Goal: Task Accomplishment & Management: Use online tool/utility

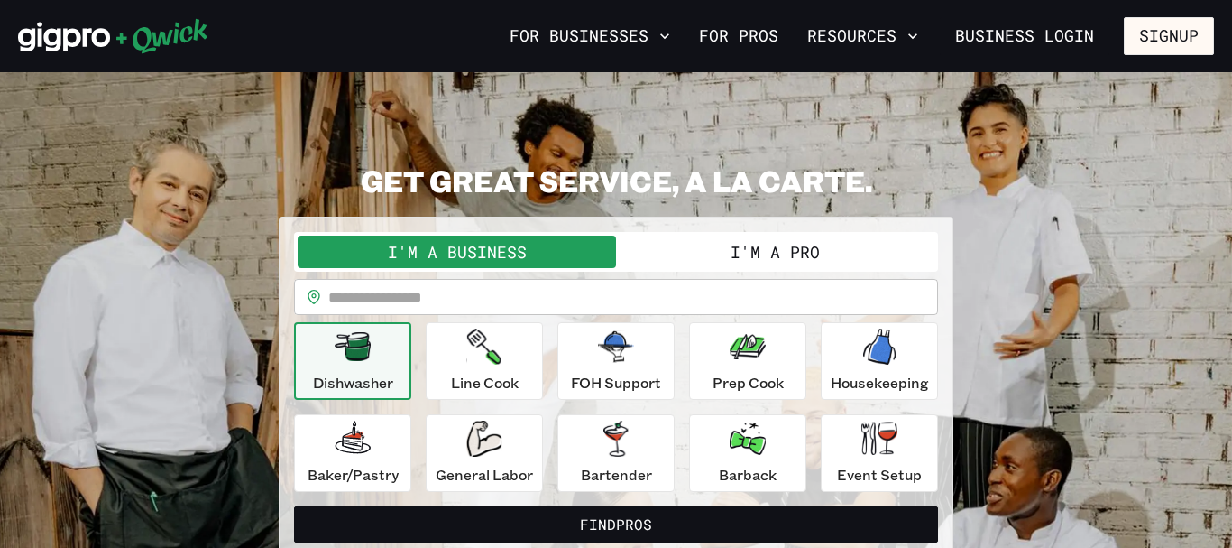
click at [776, 256] on button "I'm a Pro" at bounding box center [775, 251] width 318 height 32
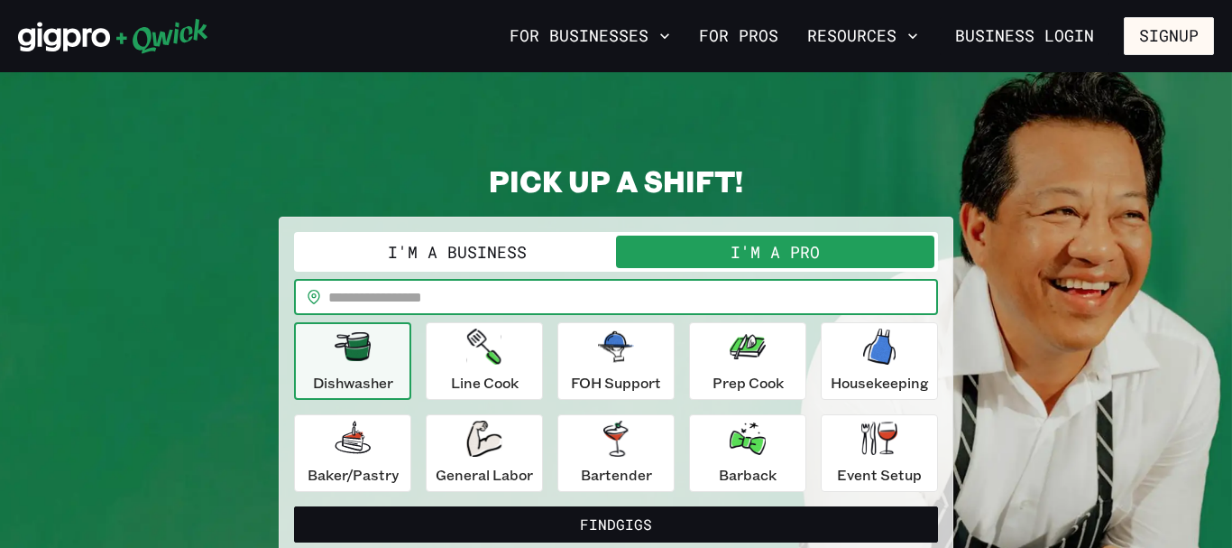
click at [410, 297] on input "text" at bounding box center [633, 297] width 610 height 36
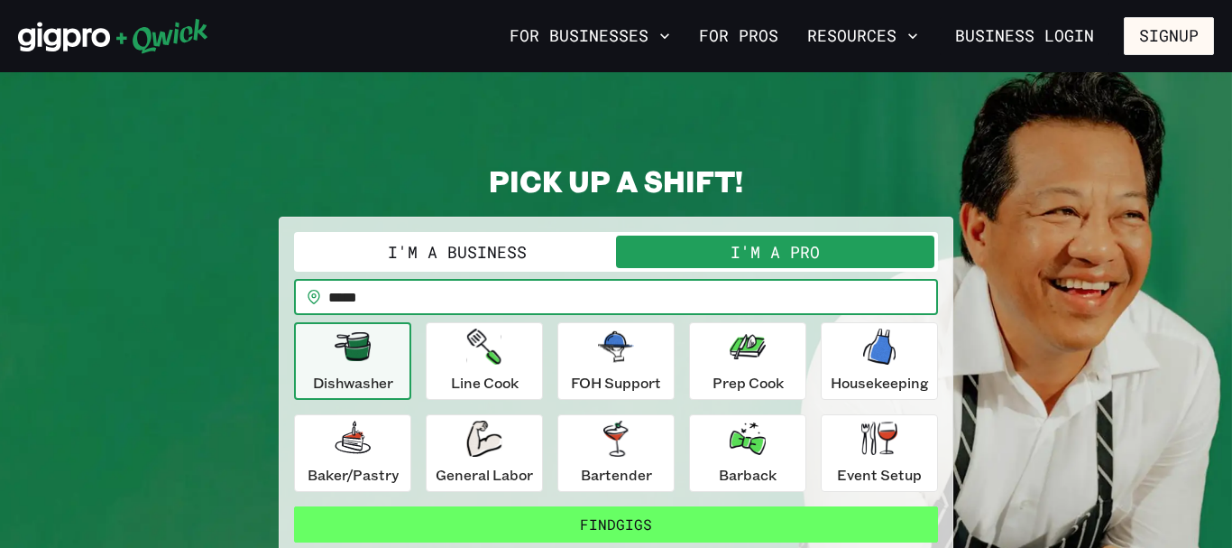
click at [638, 532] on button "Find Gigs" at bounding box center [616, 524] width 644 height 36
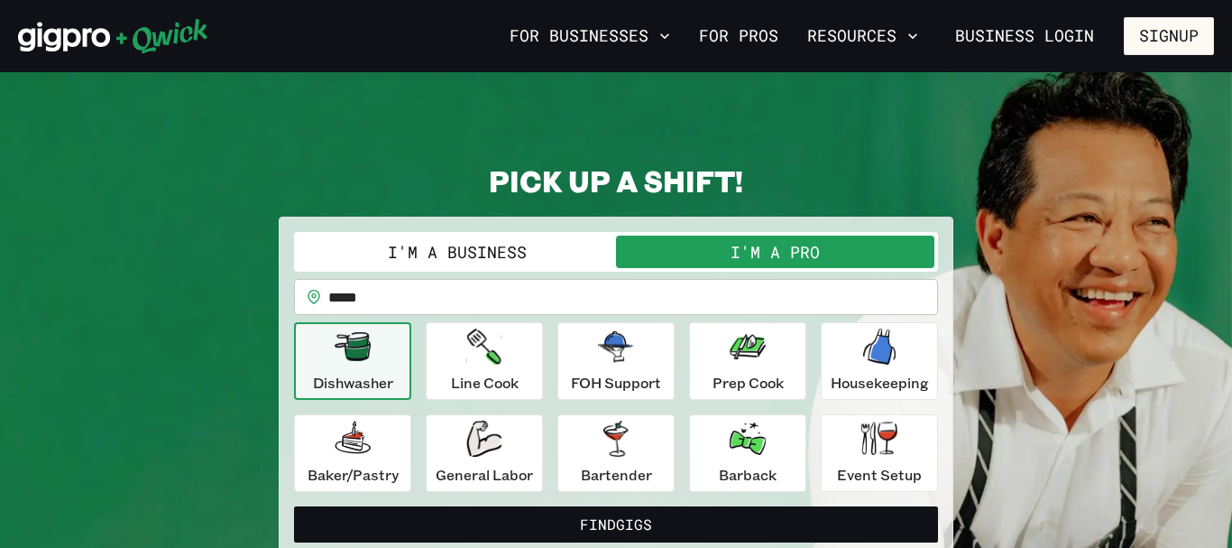
click at [424, 301] on input "*****" at bounding box center [633, 297] width 610 height 36
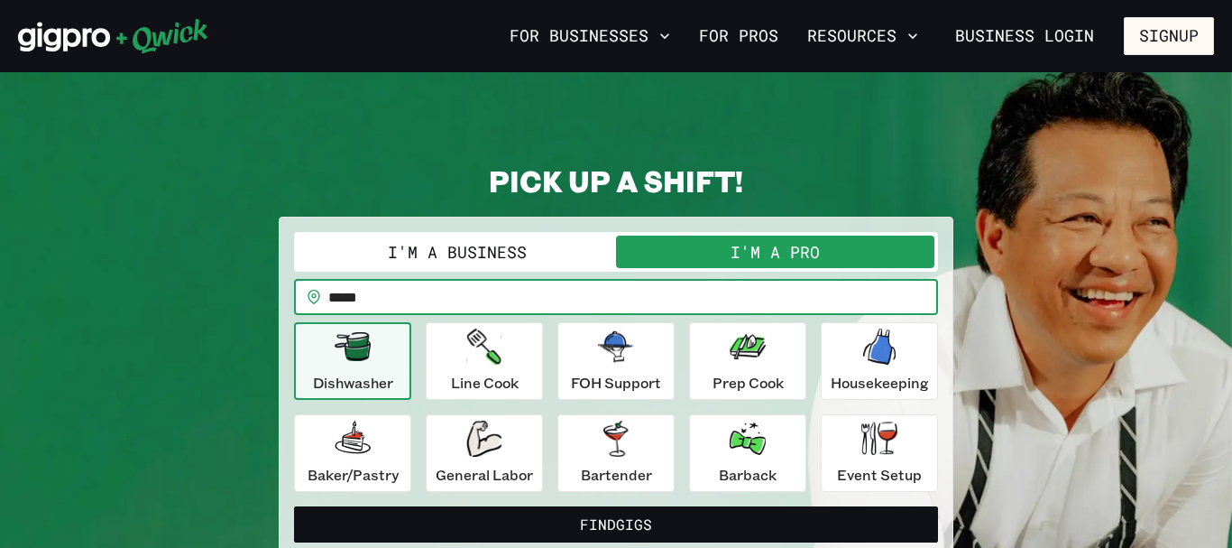
click at [294, 506] on button "Find Gigs" at bounding box center [616, 524] width 644 height 36
drag, startPoint x: 600, startPoint y: 291, endPoint x: 257, endPoint y: 276, distance: 343.2
click at [328, 279] on input "*****" at bounding box center [633, 297] width 610 height 36
type input "*****"
click at [294, 506] on button "Find Gigs" at bounding box center [616, 524] width 644 height 36
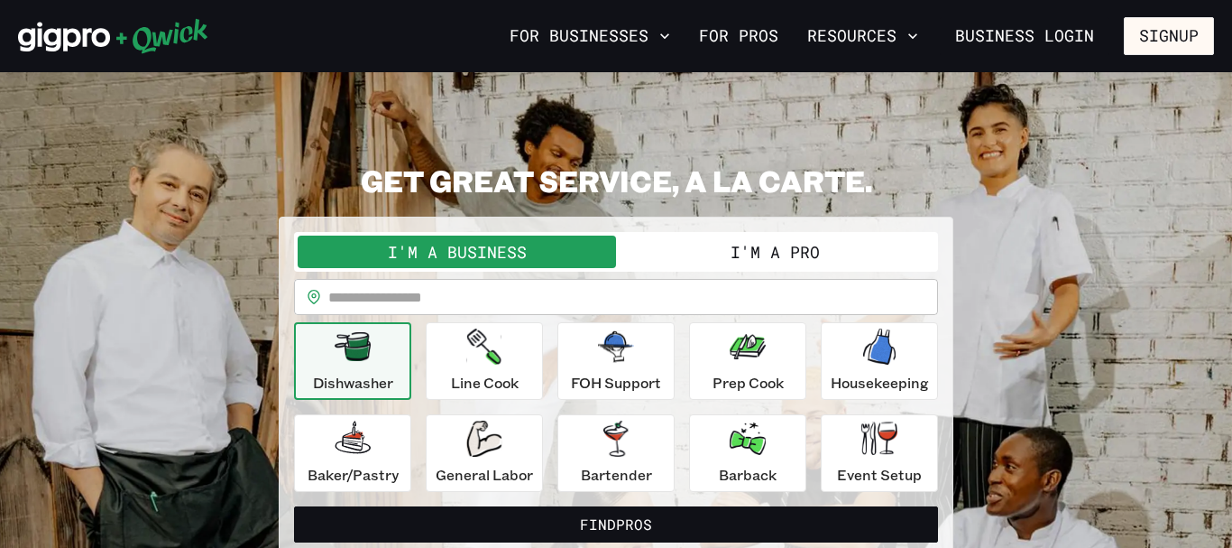
click at [772, 268] on div "I'm a Business I'm a Pro" at bounding box center [616, 252] width 644 height 40
drag, startPoint x: 772, startPoint y: 253, endPoint x: 748, endPoint y: 277, distance: 34.5
click at [771, 252] on button "I'm a Pro" at bounding box center [775, 251] width 318 height 32
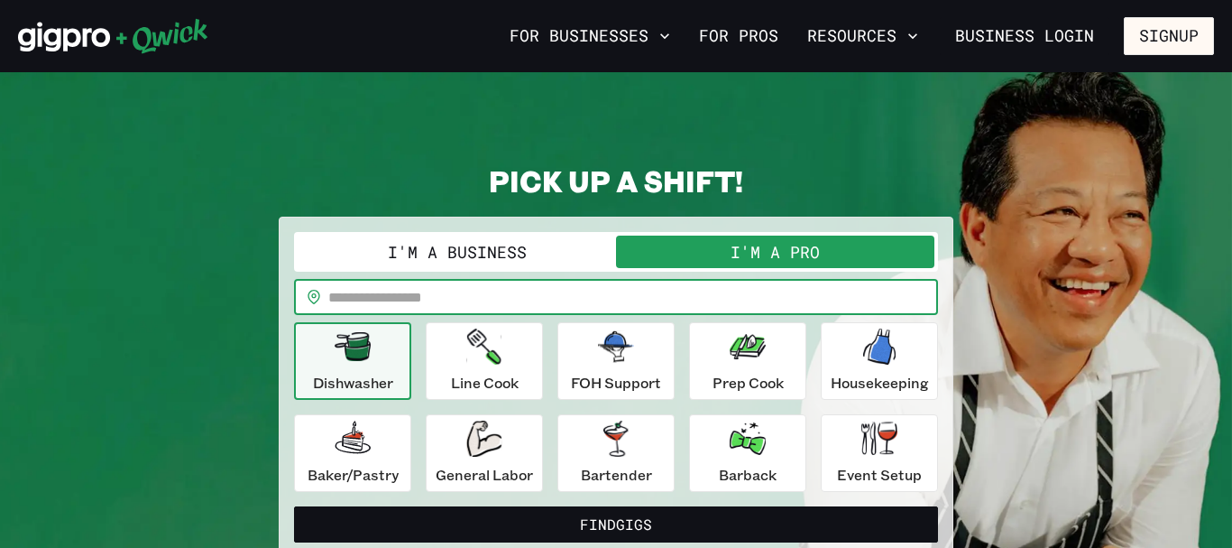
click at [720, 309] on input "text" at bounding box center [633, 297] width 610 height 36
click at [294, 506] on button "Find Gigs" at bounding box center [616, 524] width 644 height 36
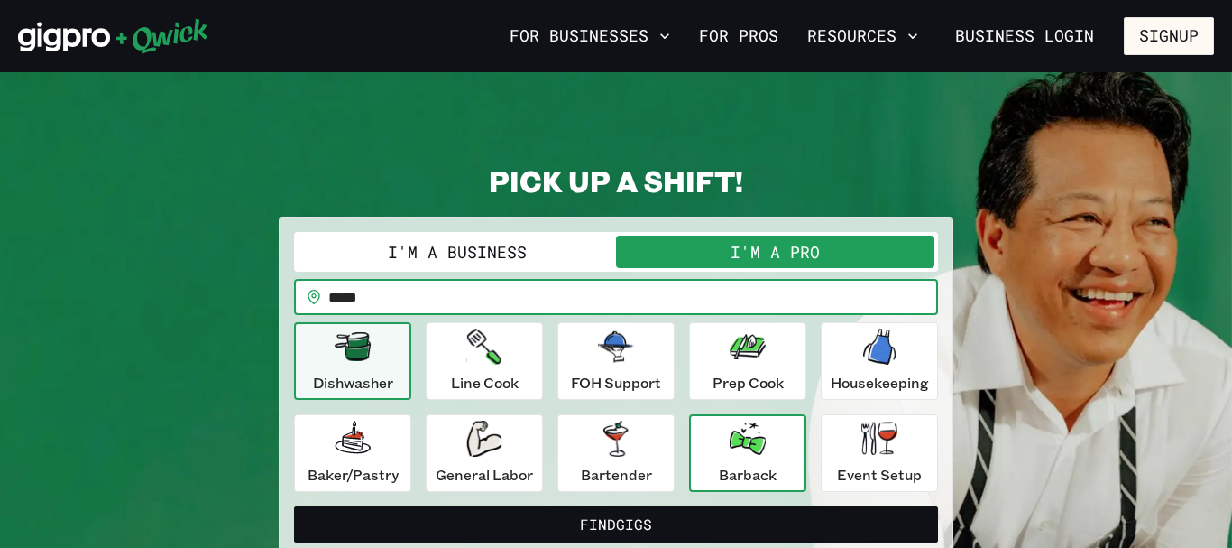
scroll to position [276, 0]
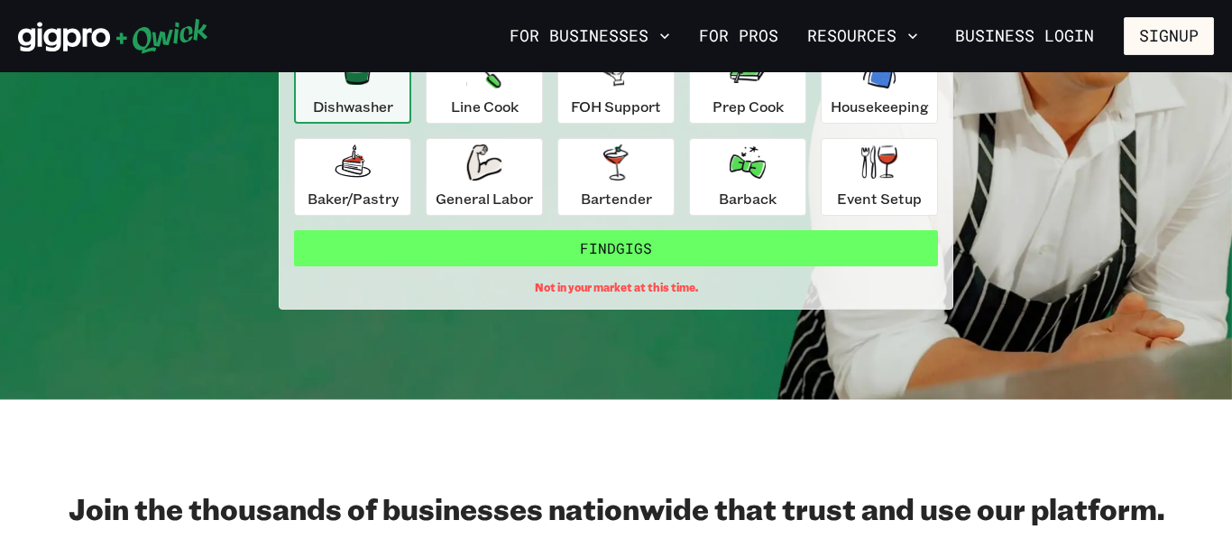
click at [609, 232] on button "Find Gigs" at bounding box center [616, 248] width 644 height 36
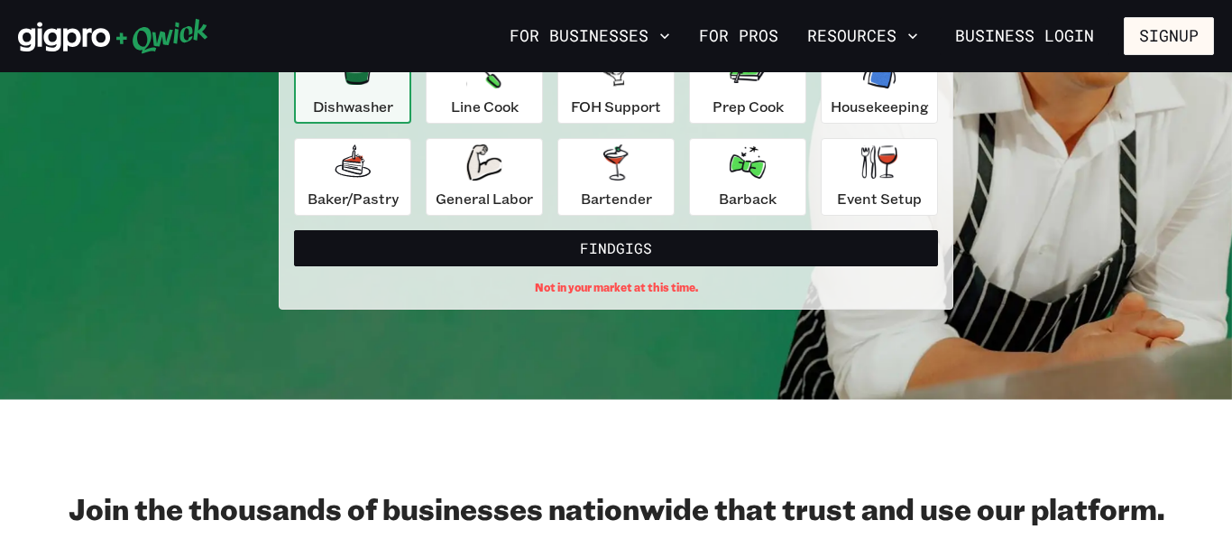
scroll to position [0, 0]
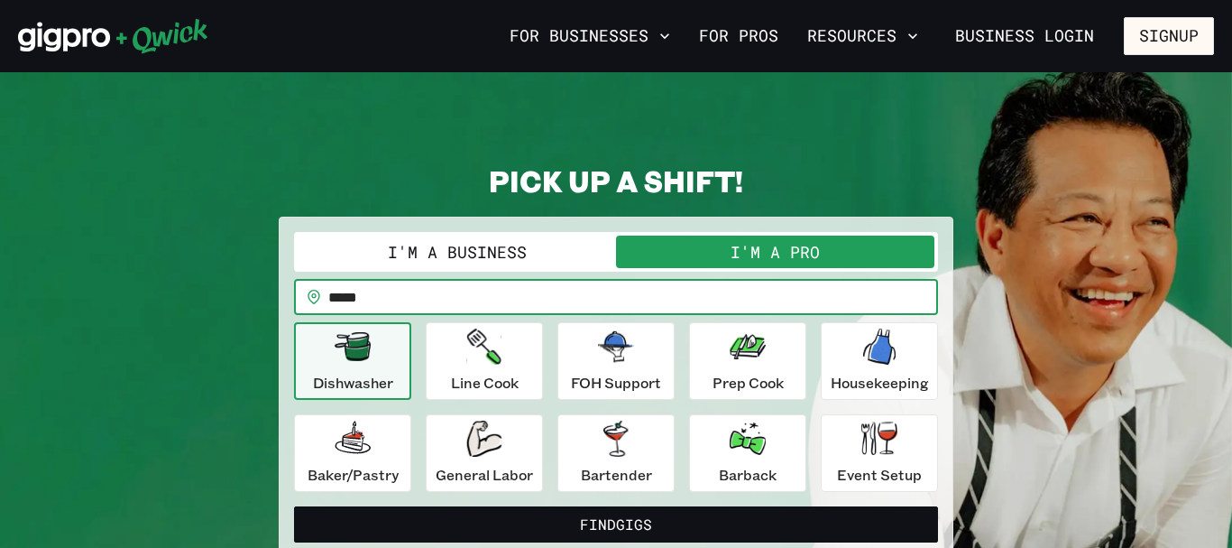
drag, startPoint x: 370, startPoint y: 294, endPoint x: 104, endPoint y: 180, distance: 289.4
click at [328, 279] on input "*****" at bounding box center [633, 297] width 610 height 36
type input "*"
type input "*****"
click at [294, 506] on button "Find Gigs" at bounding box center [616, 524] width 644 height 36
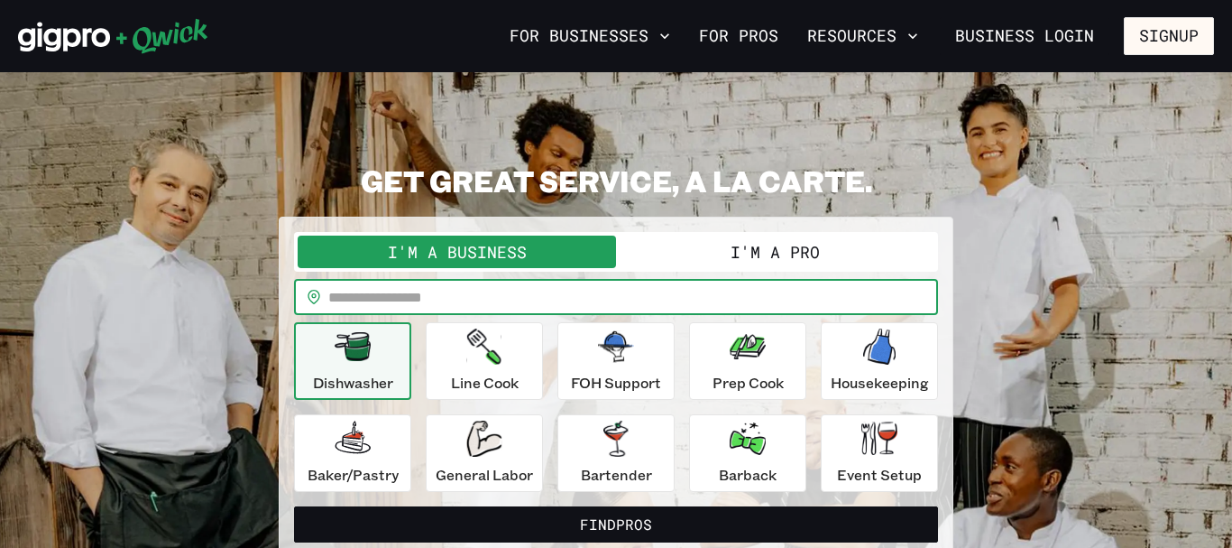
click at [484, 289] on input "text" at bounding box center [633, 297] width 610 height 36
type input "*****"
click at [294, 506] on button "Find Pros" at bounding box center [616, 524] width 644 height 36
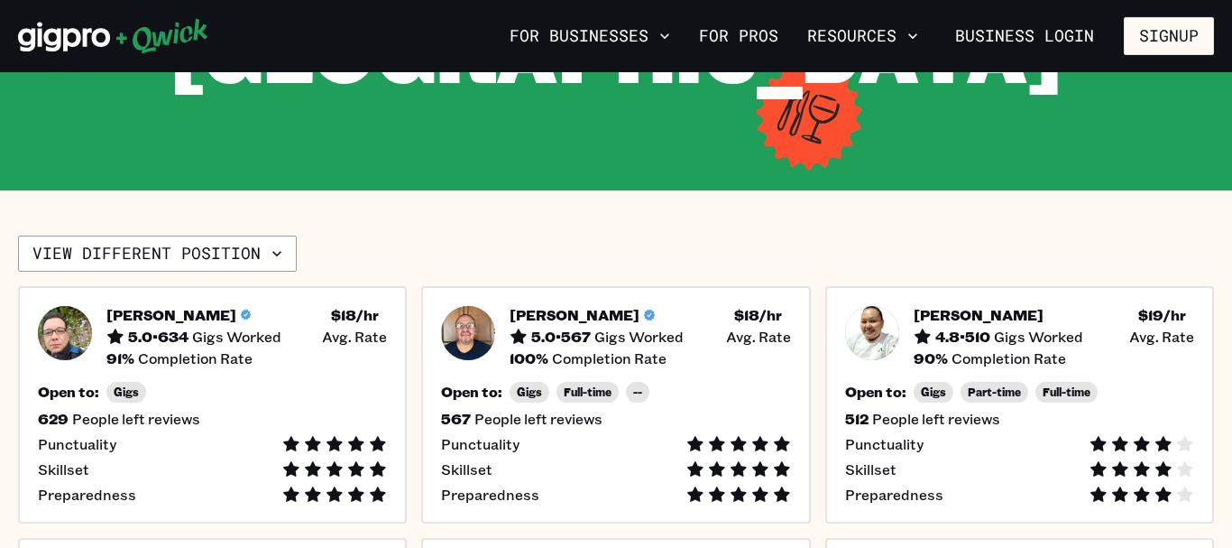
scroll to position [368, 0]
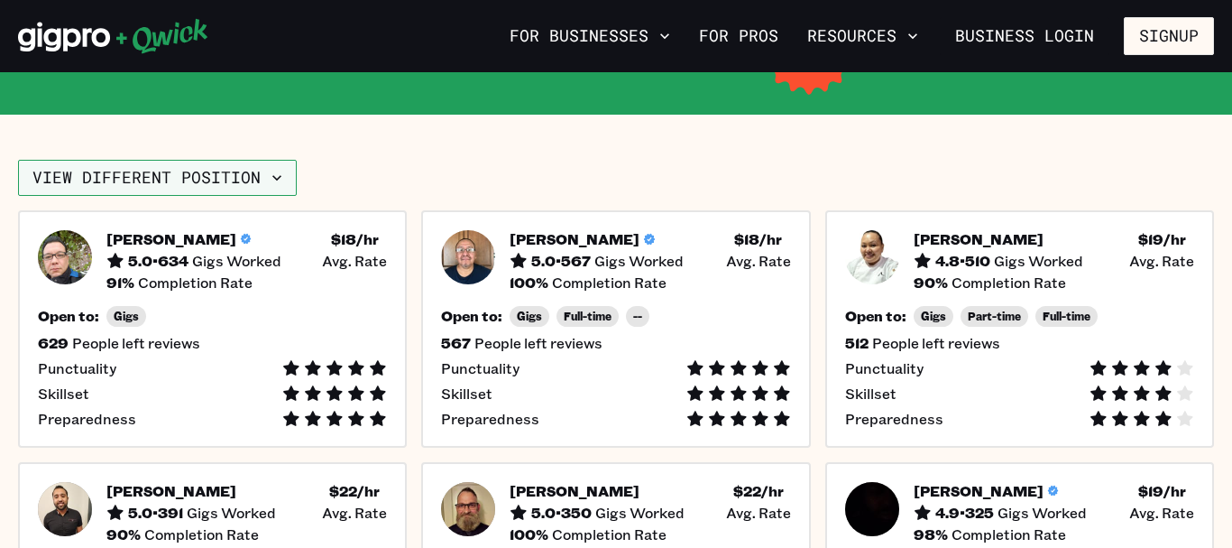
click at [222, 187] on button "View different position" at bounding box center [157, 178] width 279 height 36
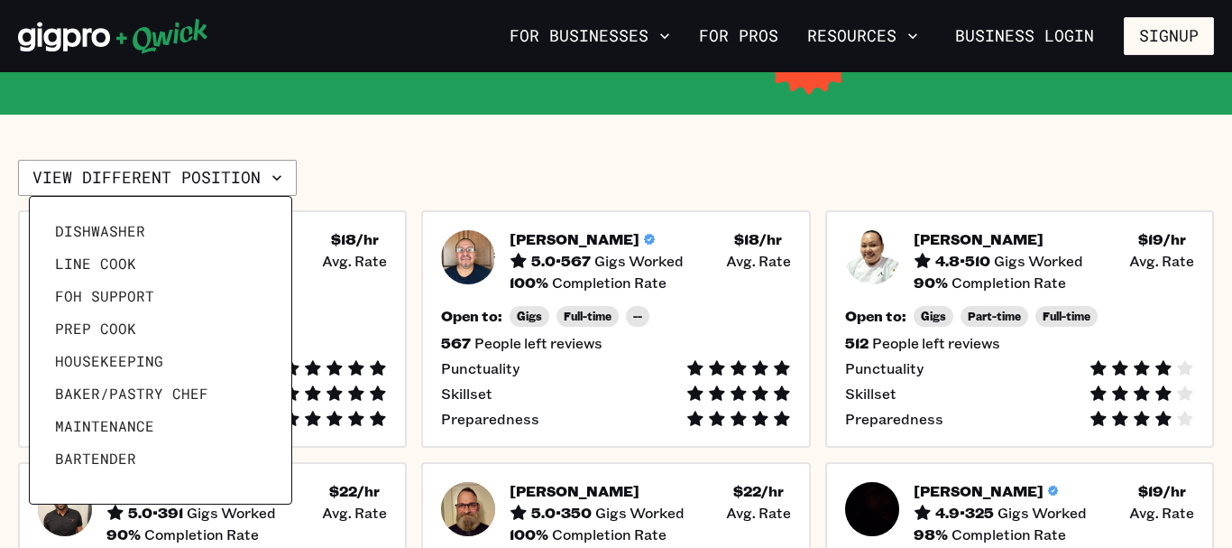
click at [225, 185] on div at bounding box center [616, 274] width 1232 height 548
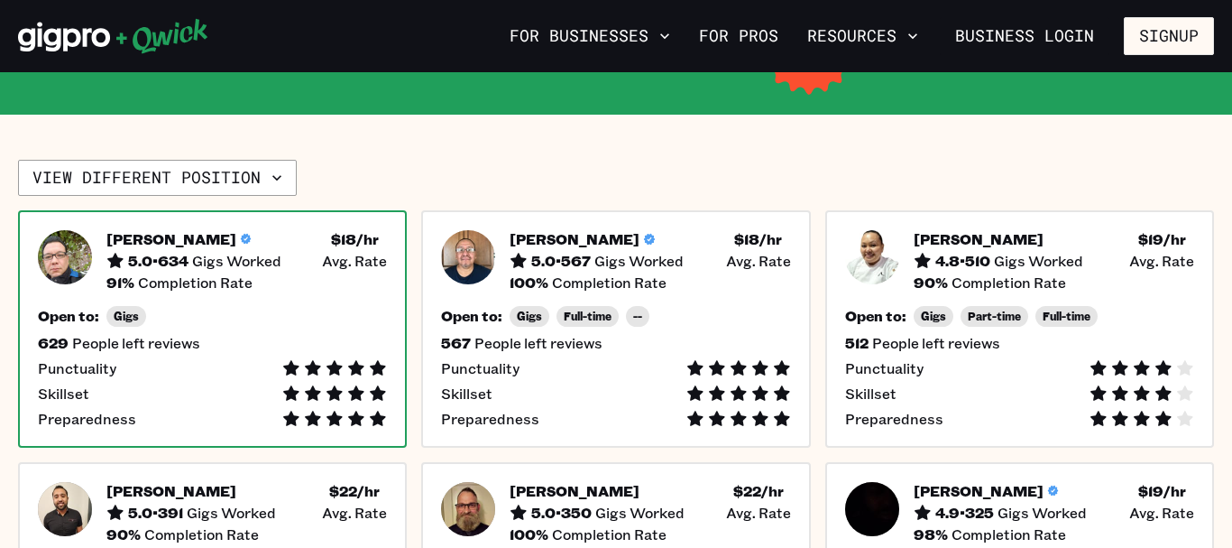
click at [231, 285] on span "Completion Rate" at bounding box center [195, 282] width 115 height 18
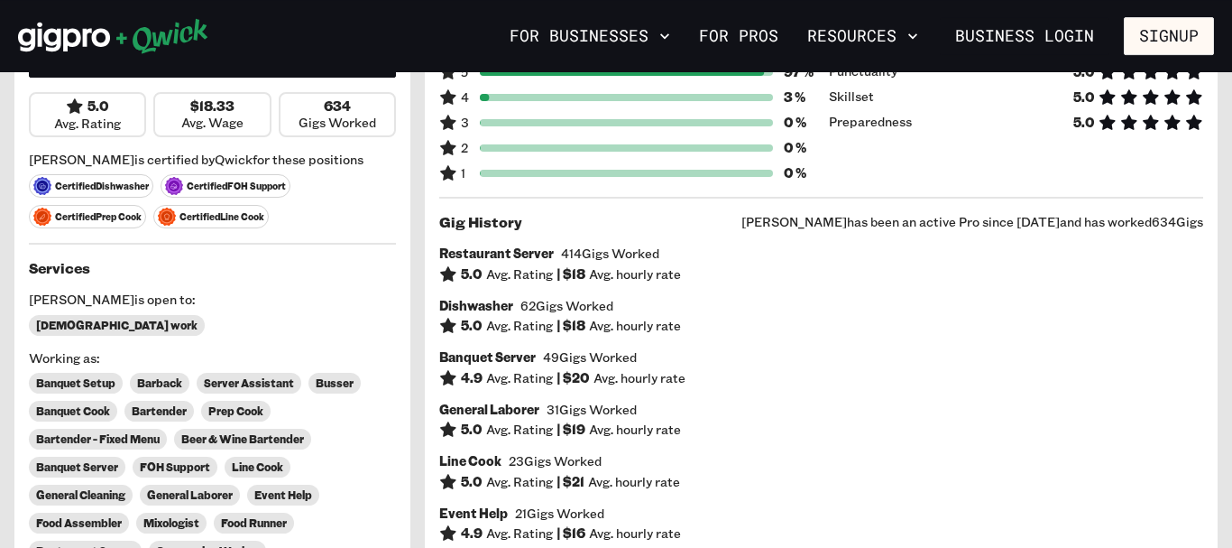
scroll to position [184, 0]
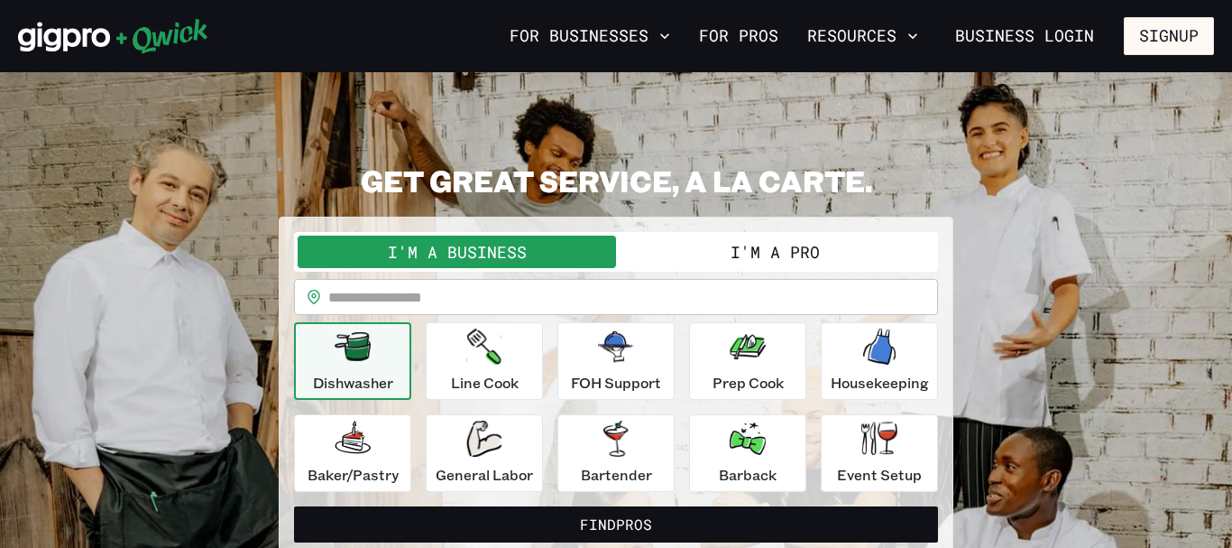
click at [762, 248] on button "I'm a Pro" at bounding box center [775, 251] width 318 height 32
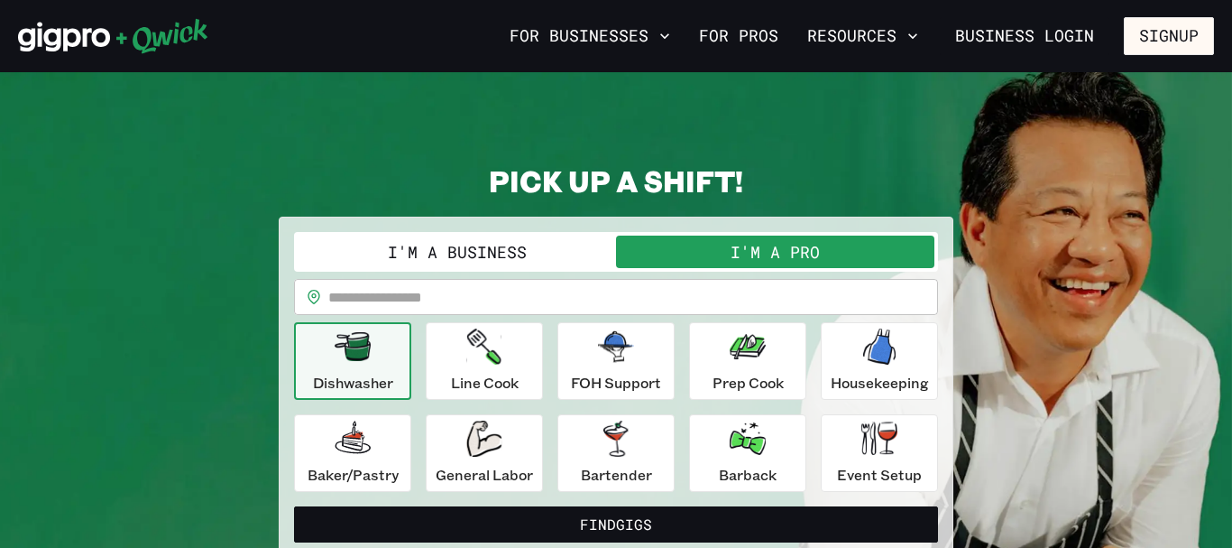
drag, startPoint x: 619, startPoint y: 302, endPoint x: 587, endPoint y: 282, distance: 37.3
click at [617, 302] on input "text" at bounding box center [633, 297] width 610 height 36
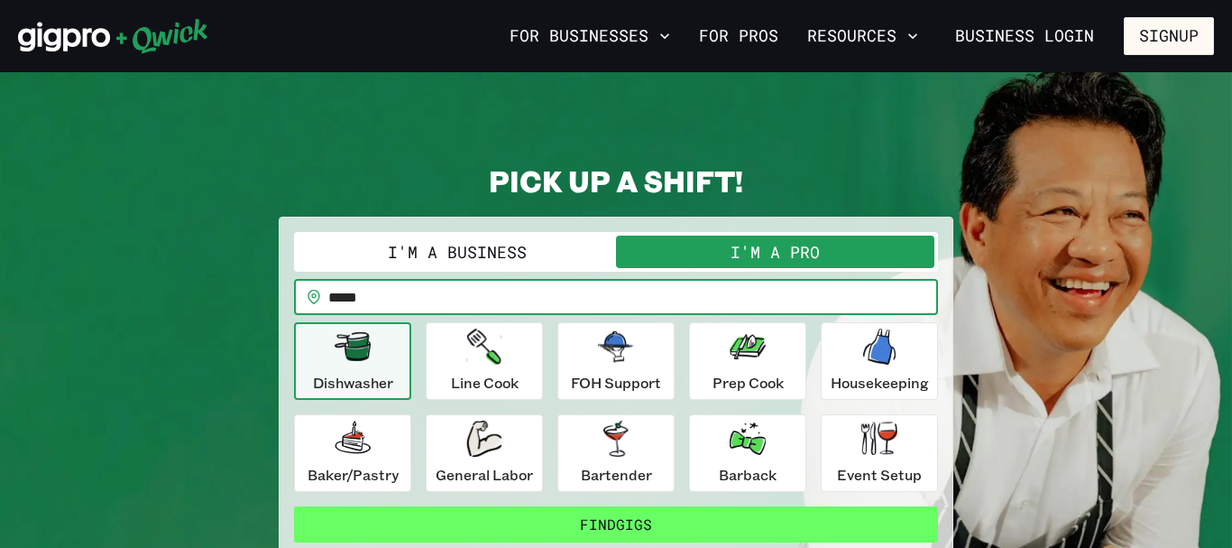
type input "*****"
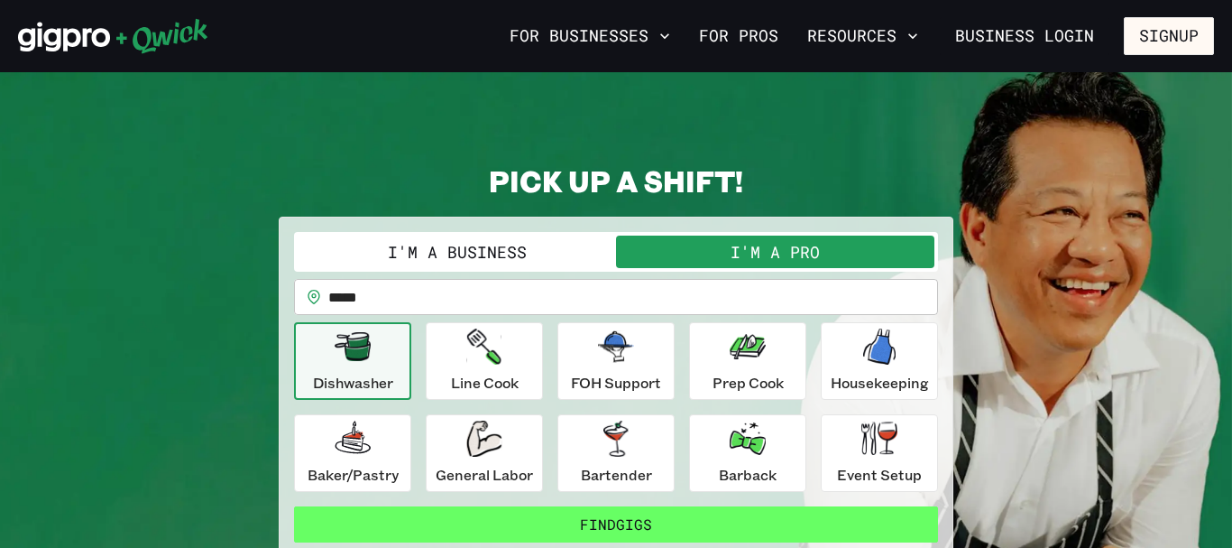
click at [688, 521] on button "Find Gigs" at bounding box center [616, 524] width 644 height 36
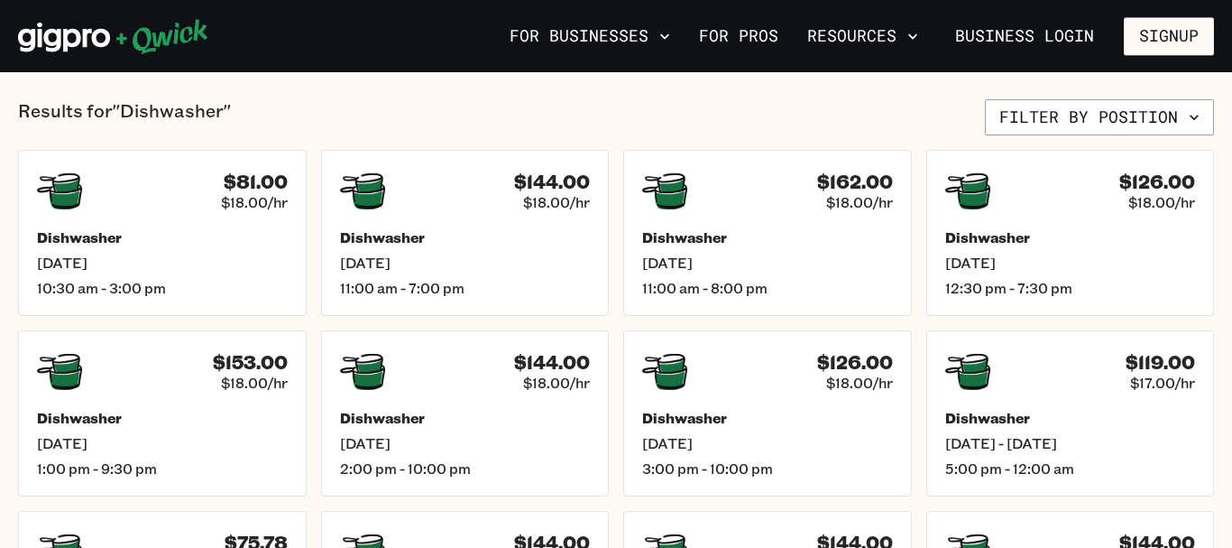
scroll to position [460, 0]
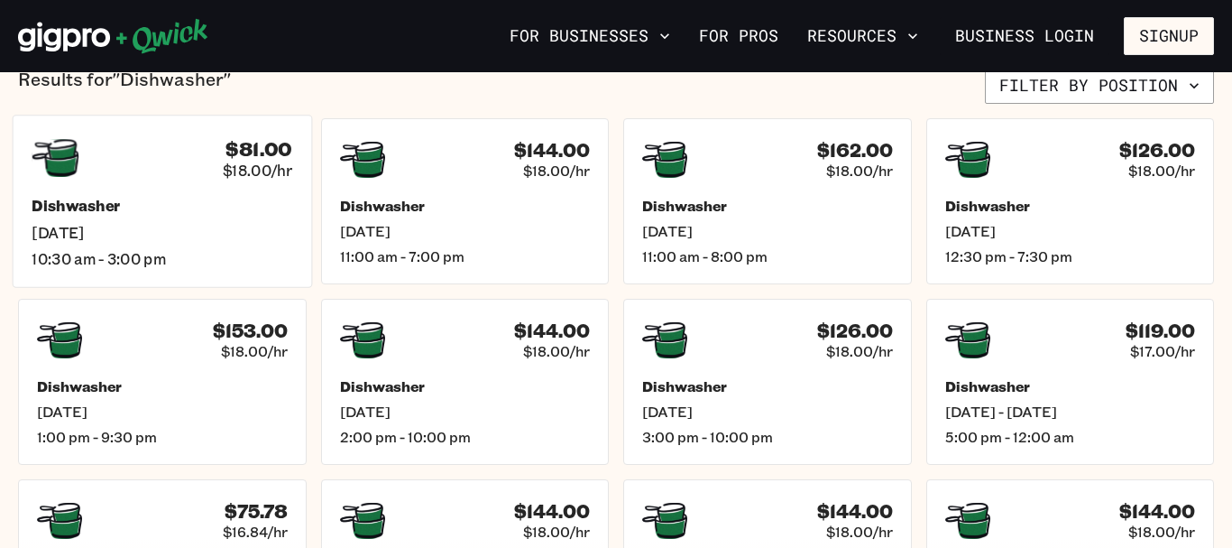
click at [140, 182] on div "$81.00 $18.00/hr Dishwasher [DATE] 10:30 am - 3:00 pm" at bounding box center [163, 201] width 300 height 172
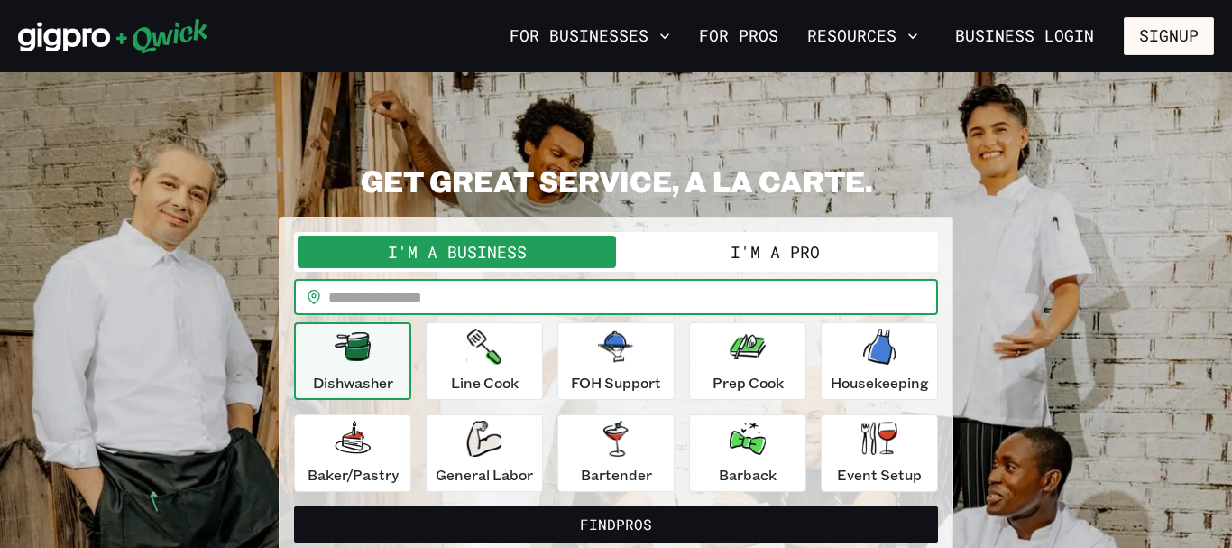
click at [403, 306] on input "text" at bounding box center [633, 297] width 610 height 36
type input "*****"
click at [834, 246] on button "I'm a Pro" at bounding box center [775, 251] width 318 height 32
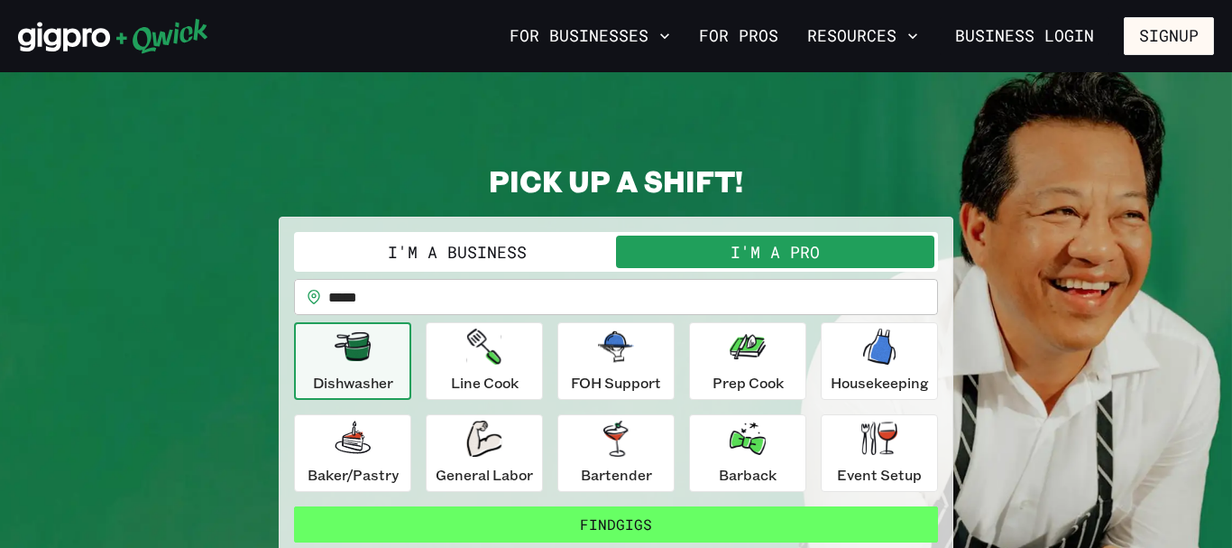
click at [639, 528] on button "Find Gigs" at bounding box center [616, 524] width 644 height 36
